Goal: Information Seeking & Learning: Learn about a topic

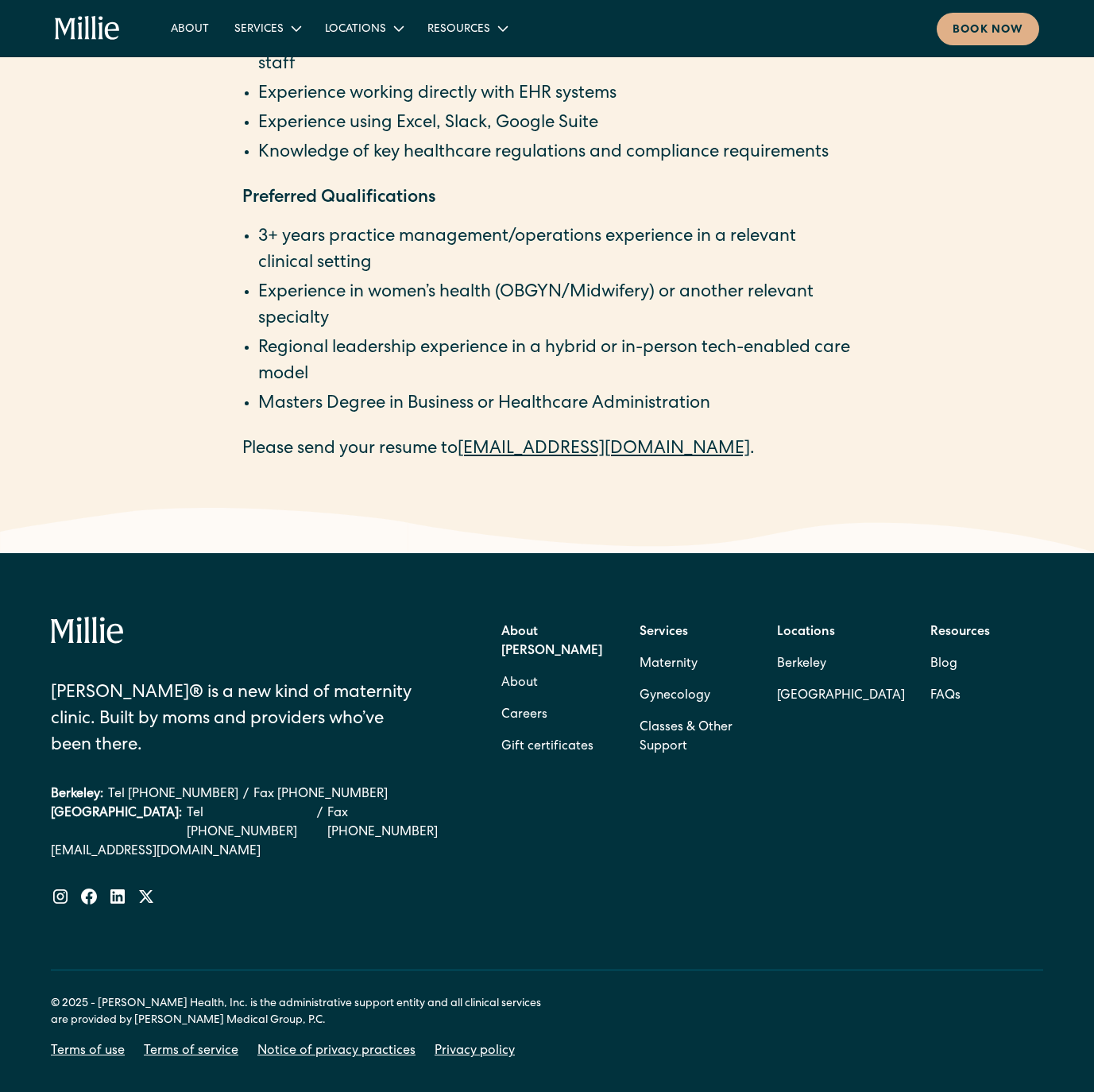
scroll to position [3746, 0]
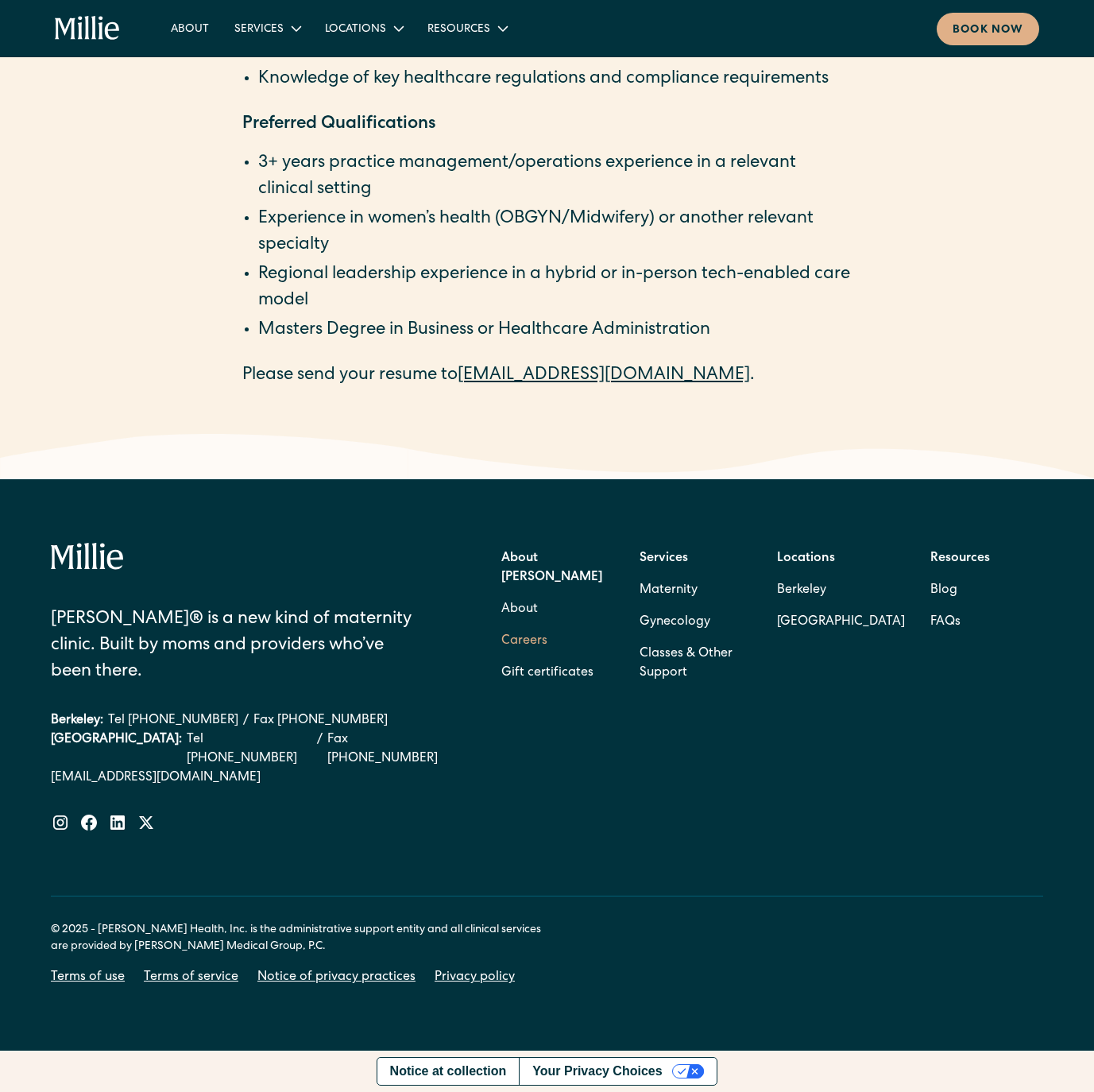
click at [518, 625] on link "Careers" at bounding box center [525, 641] width 46 height 32
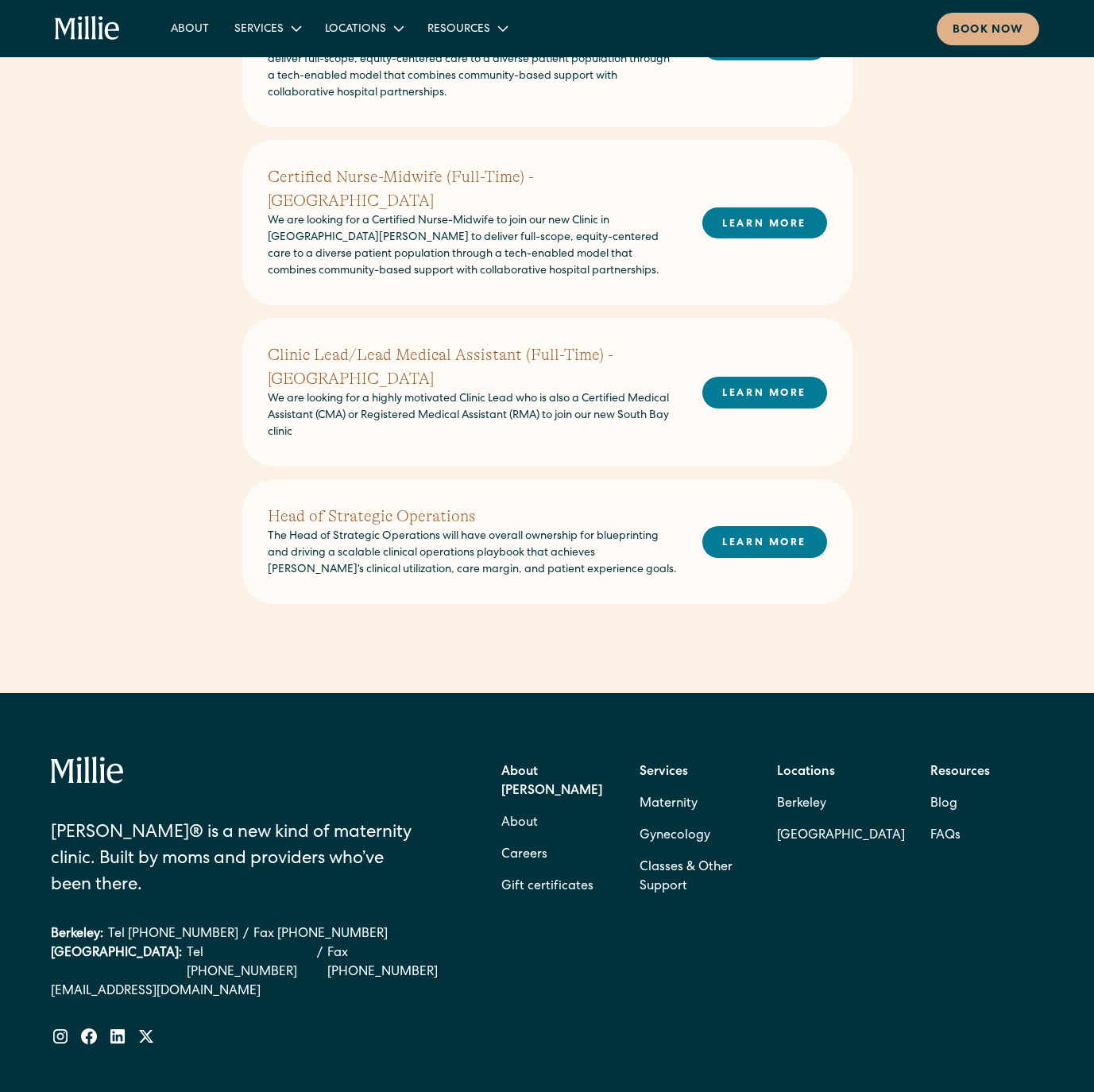
scroll to position [948, 0]
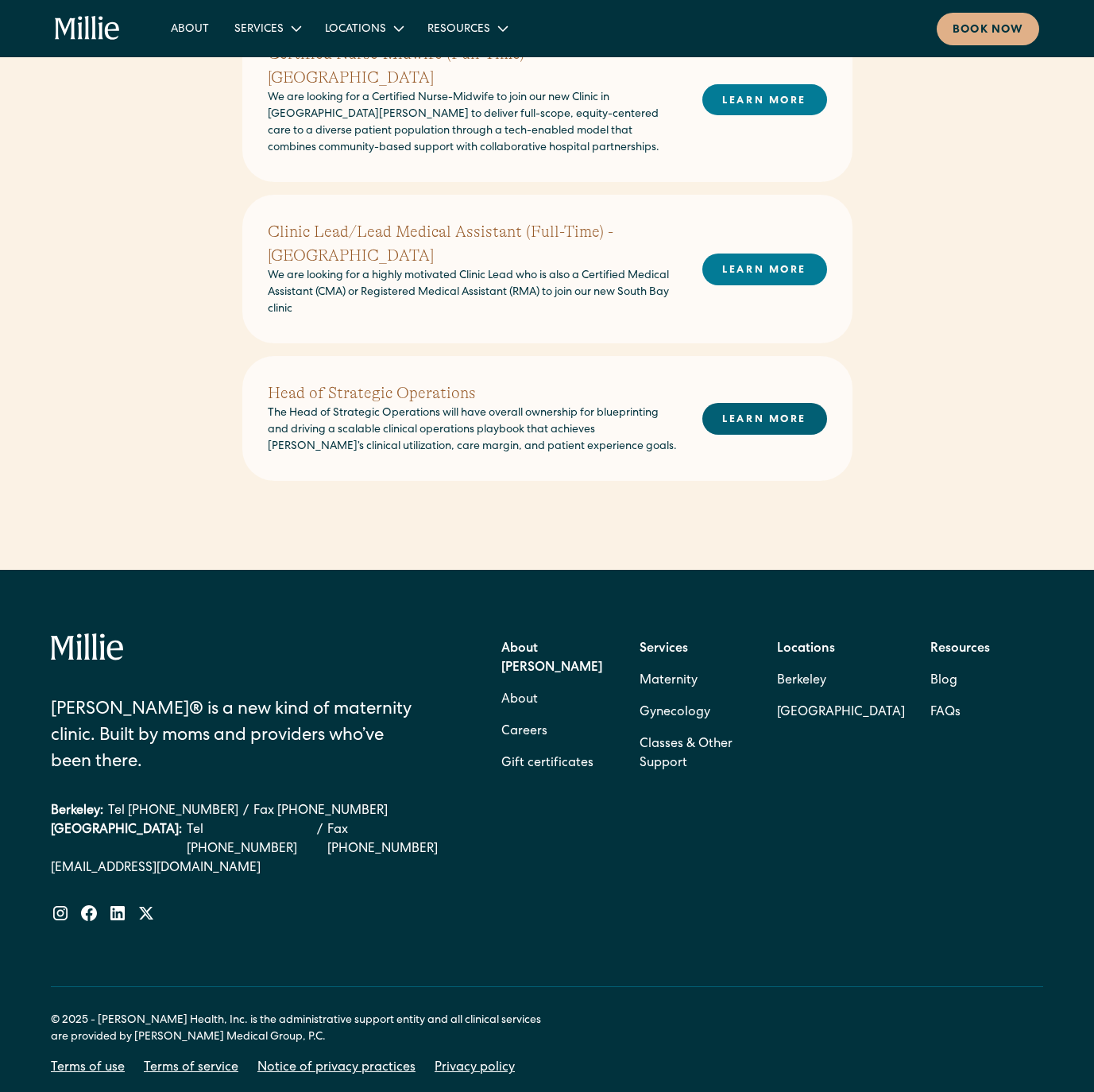
click at [797, 434] on link "LEARN MORE" at bounding box center [764, 419] width 124 height 31
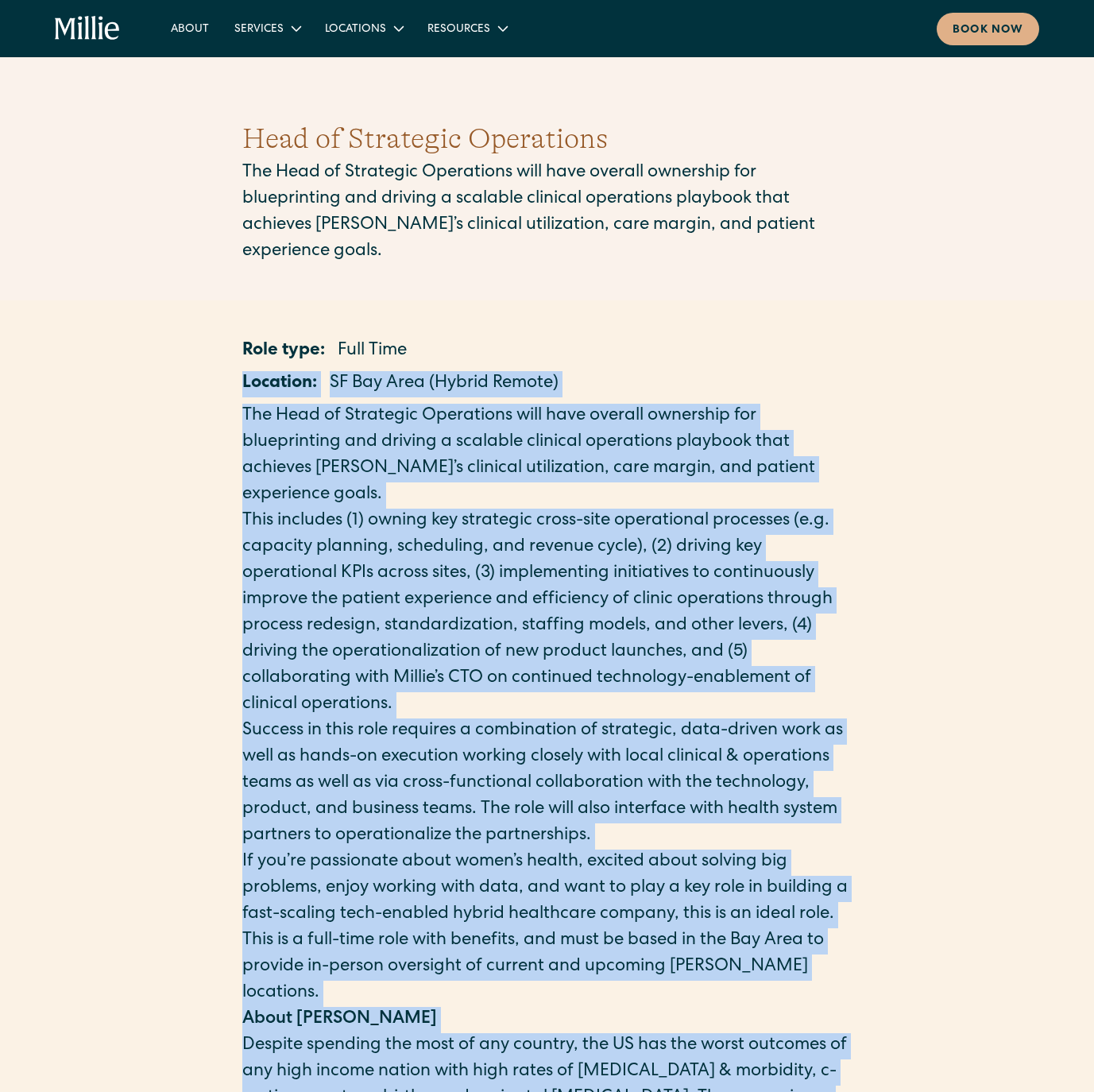
drag, startPoint x: 307, startPoint y: 752, endPoint x: 162, endPoint y: 463, distance: 323.3
copy div "Location: SF Bay Area (Hybrid Remote) The Head of Strategic Operations will hav…"
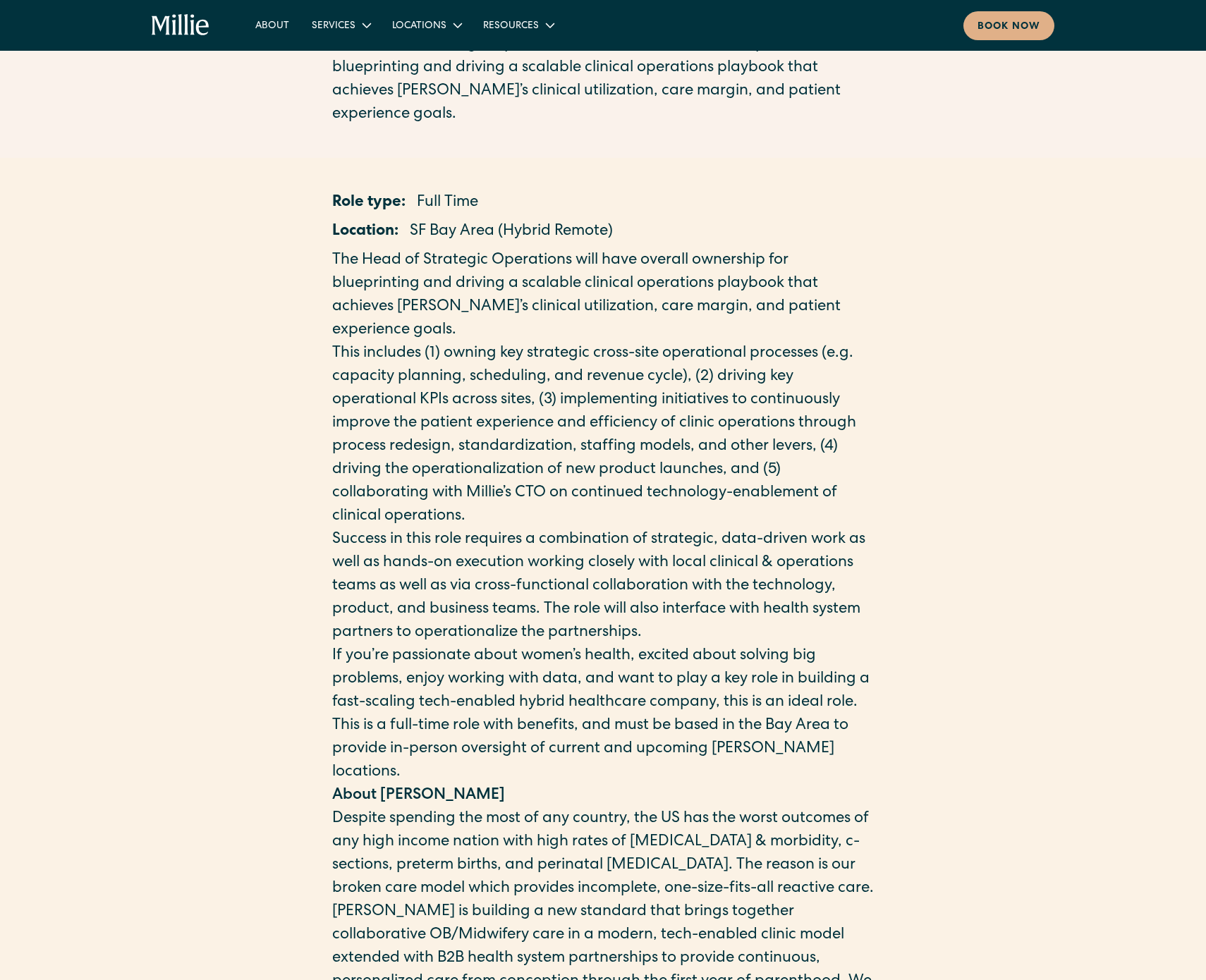
scroll to position [157, 0]
